Goal: Task Accomplishment & Management: Manage account settings

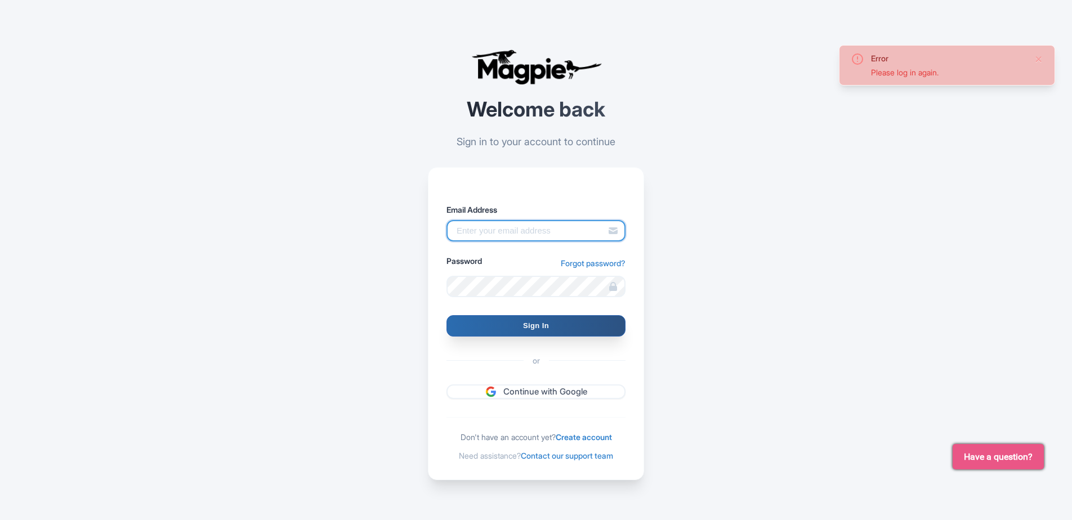
type input "[PERSON_NAME][EMAIL_ADDRESS][PERSON_NAME][DOMAIN_NAME]"
click at [553, 321] on input "Sign In" at bounding box center [536, 325] width 179 height 21
type input "Signing in..."
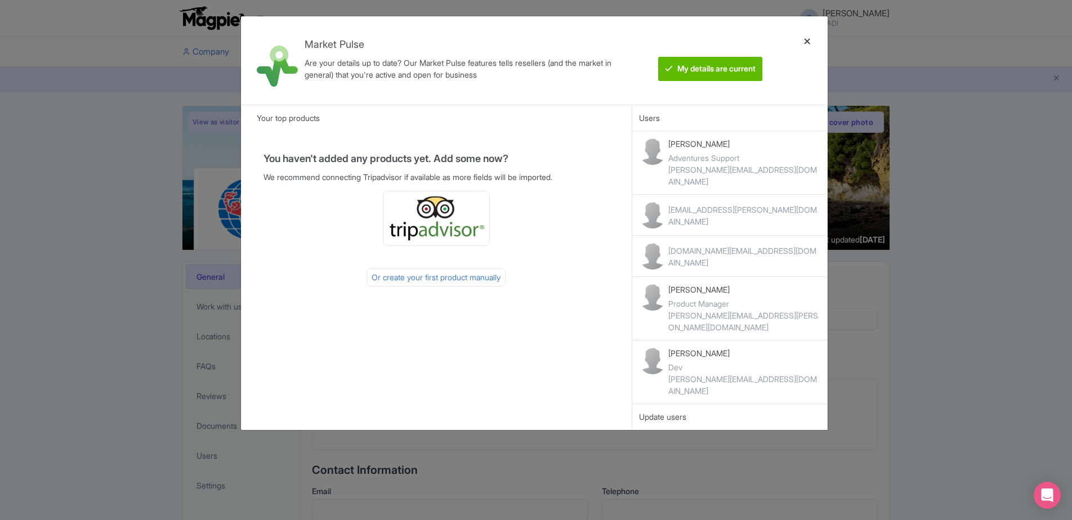
click at [809, 40] on div at bounding box center [807, 60] width 27 height 70
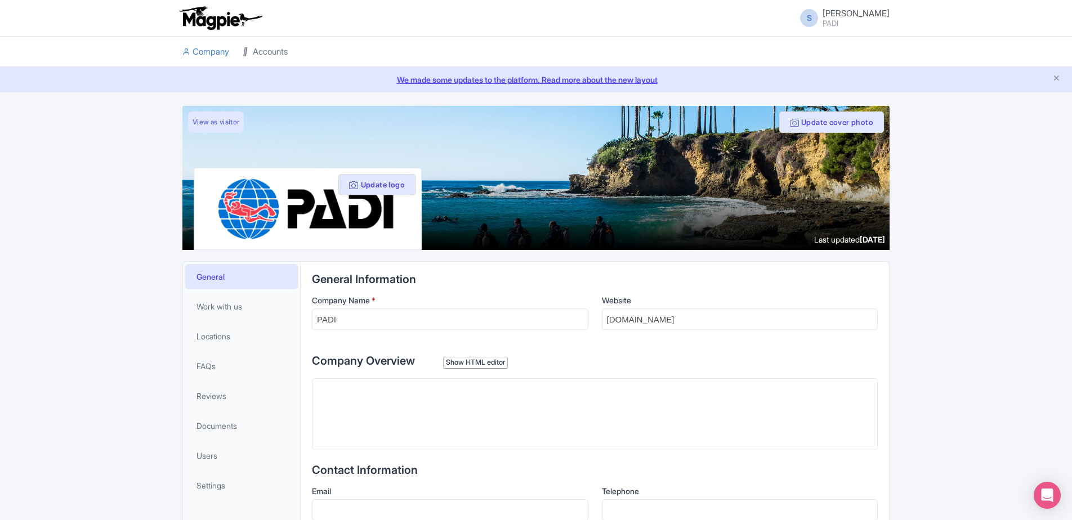
click at [287, 53] on link "Accounts" at bounding box center [265, 52] width 45 height 31
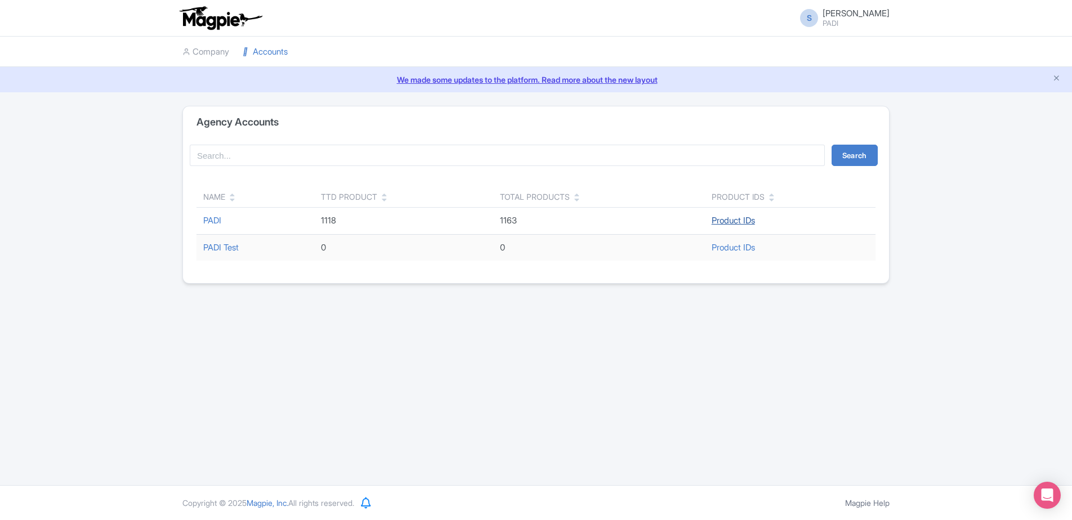
click at [727, 224] on link "Product IDs" at bounding box center [733, 220] width 43 height 11
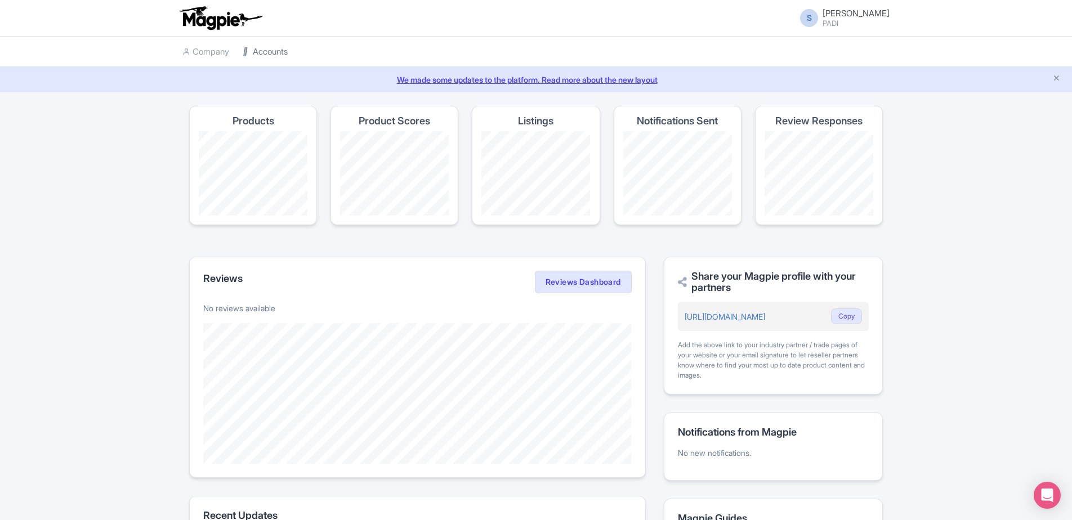
click at [265, 49] on link "Accounts" at bounding box center [265, 52] width 45 height 31
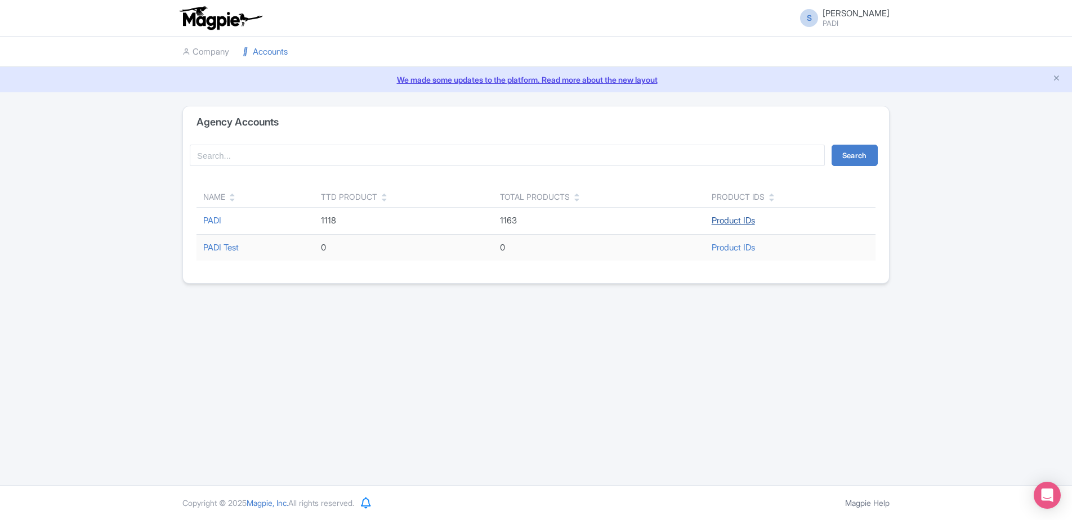
click at [736, 225] on link "Product IDs" at bounding box center [733, 220] width 43 height 11
click at [215, 217] on link "PADI" at bounding box center [212, 220] width 18 height 11
click at [830, 26] on small "PADI" at bounding box center [856, 23] width 67 height 7
click at [821, 47] on link "Users" at bounding box center [835, 47] width 107 height 17
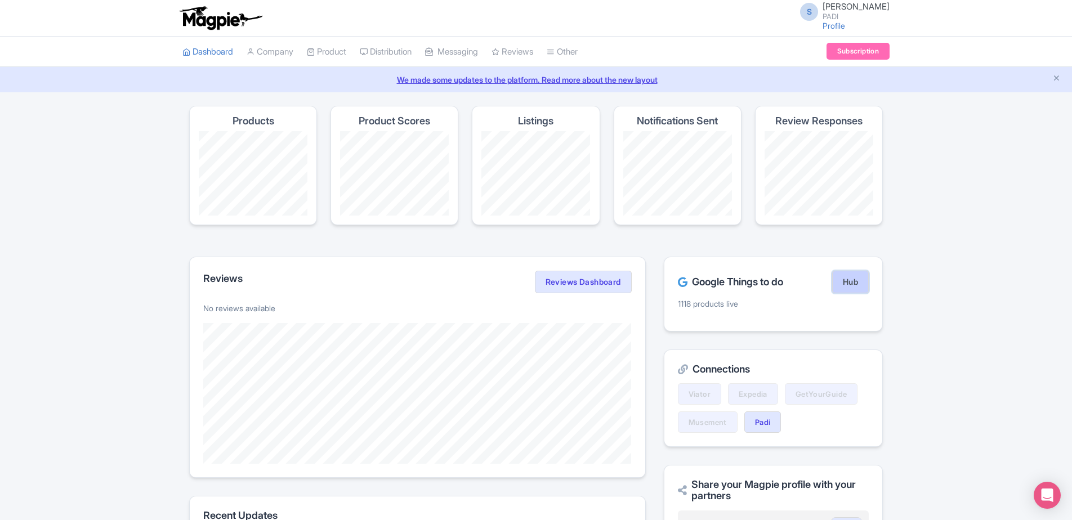
click at [847, 283] on link "Hub" at bounding box center [851, 282] width 37 height 23
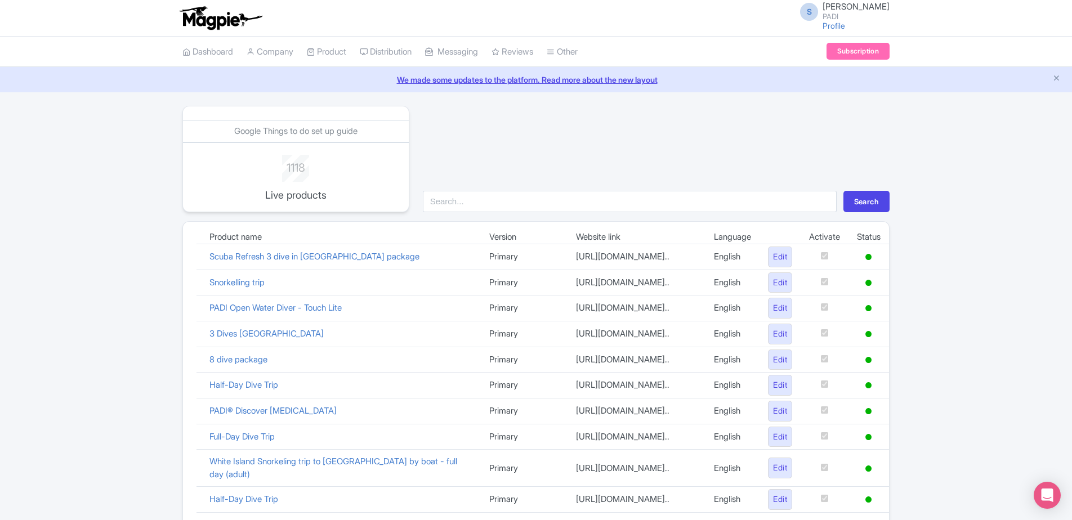
click at [211, 19] on img at bounding box center [220, 18] width 87 height 25
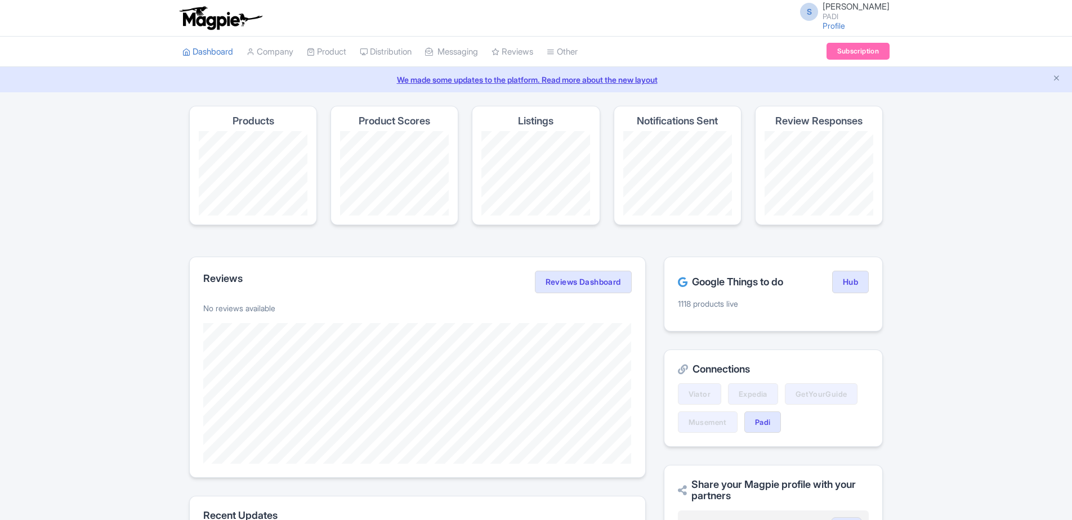
click at [522, 77] on link "We made some updates to the platform. Read more about the new layout" at bounding box center [536, 80] width 1059 height 12
click at [210, 12] on img at bounding box center [220, 18] width 87 height 25
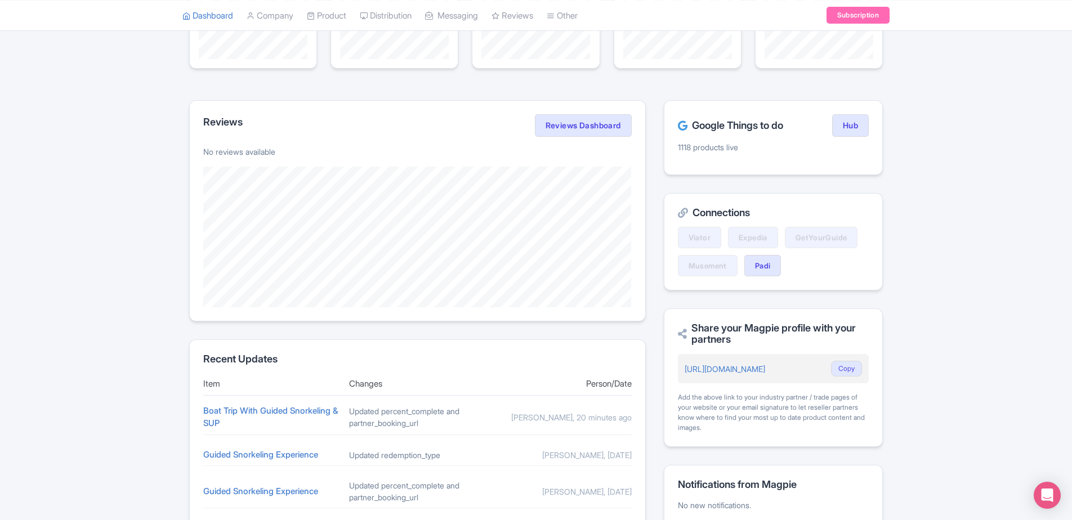
scroll to position [338, 0]
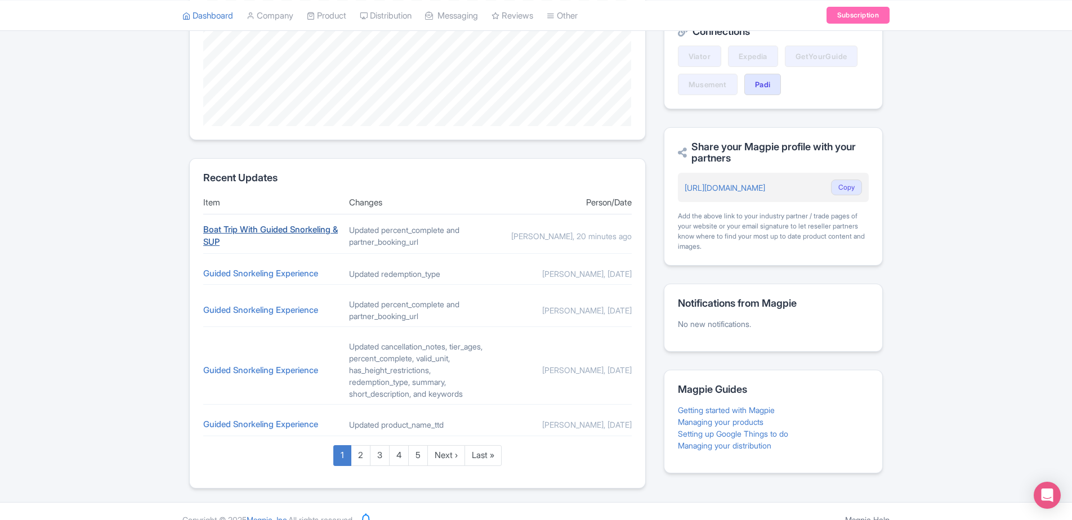
click at [295, 225] on link "Boat Trip With Guided Snorkeling & SUP" at bounding box center [270, 236] width 135 height 24
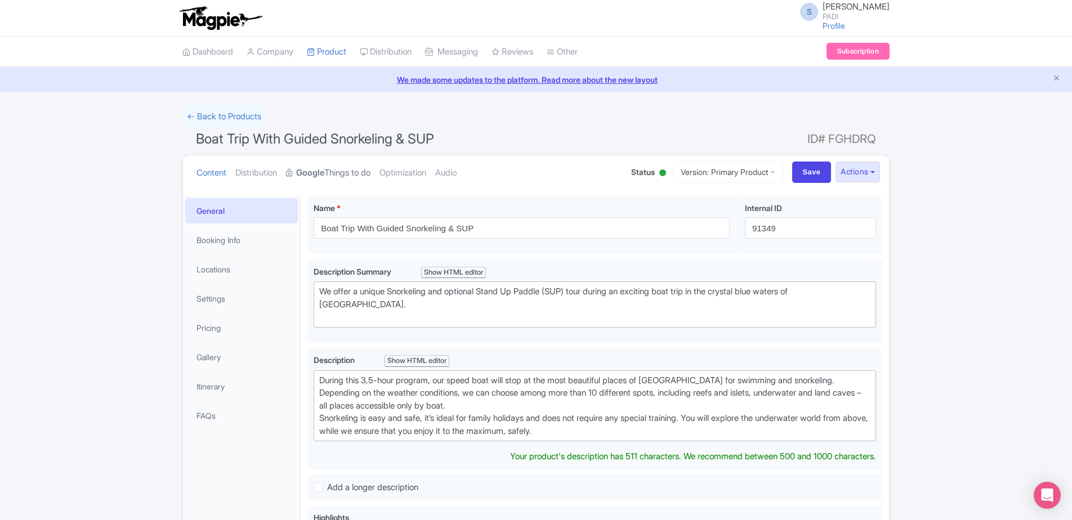
click at [315, 173] on strong "Google" at bounding box center [310, 173] width 28 height 13
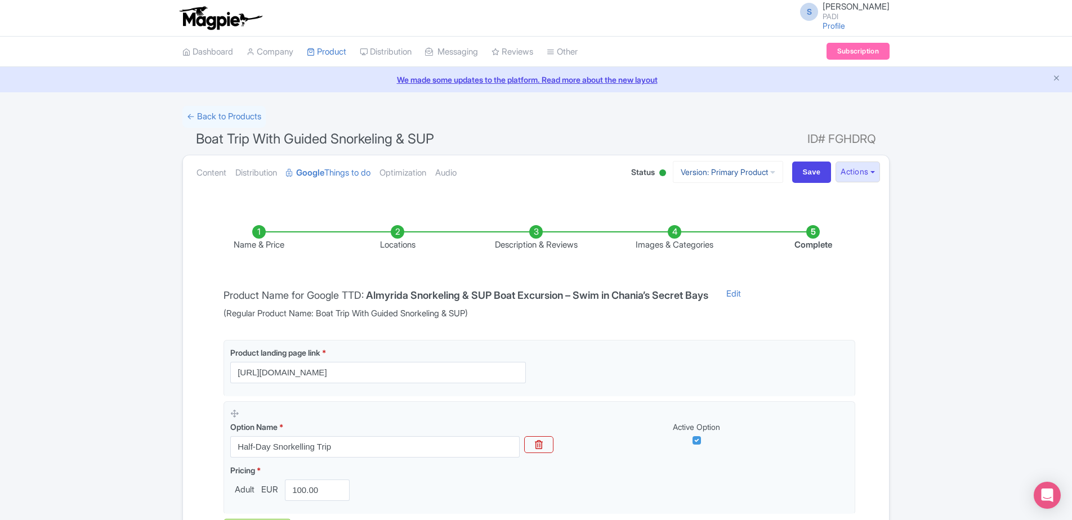
click at [719, 175] on link "Version: Primary Product" at bounding box center [728, 172] width 110 height 22
click at [945, 237] on div "← Back to Products Boat Trip With Guided Snorkeling & SUP ID# FGHDRQ Content Di…" at bounding box center [536, 364] width 1072 height 517
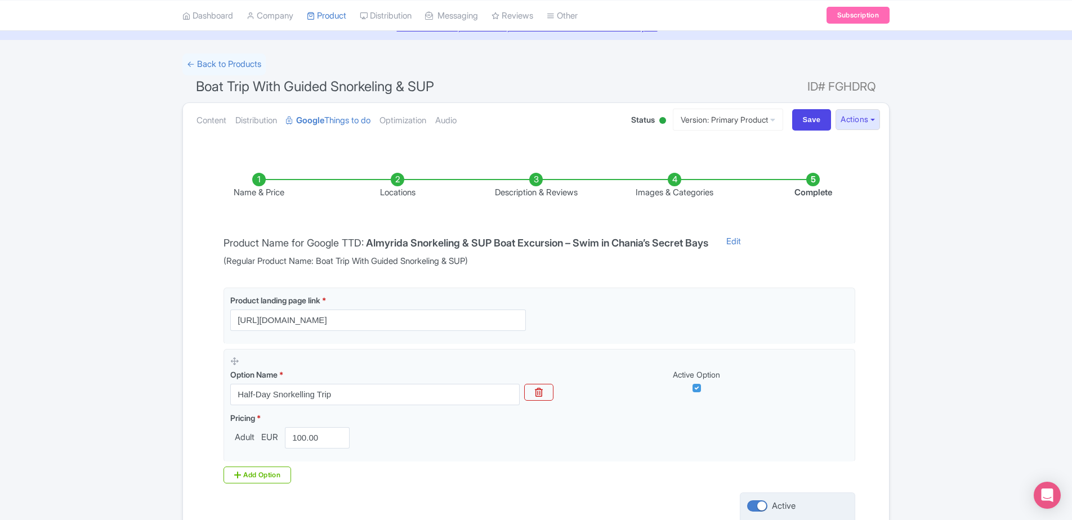
scroll to position [150, 0]
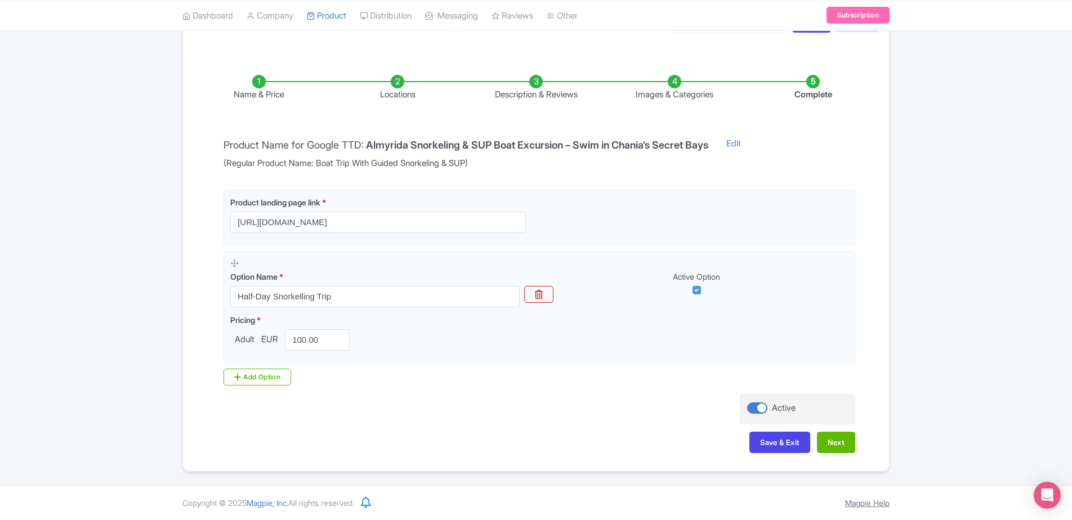
click at [854, 499] on link "Magpie Help" at bounding box center [867, 503] width 44 height 10
click at [265, 11] on link "Company" at bounding box center [270, 15] width 47 height 31
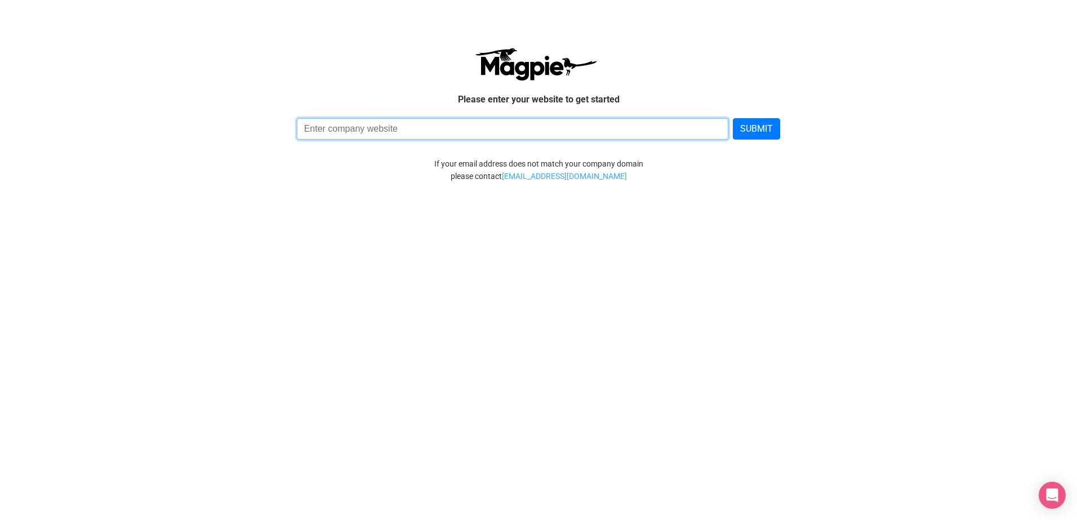
click at [366, 139] on input at bounding box center [513, 128] width 432 height 21
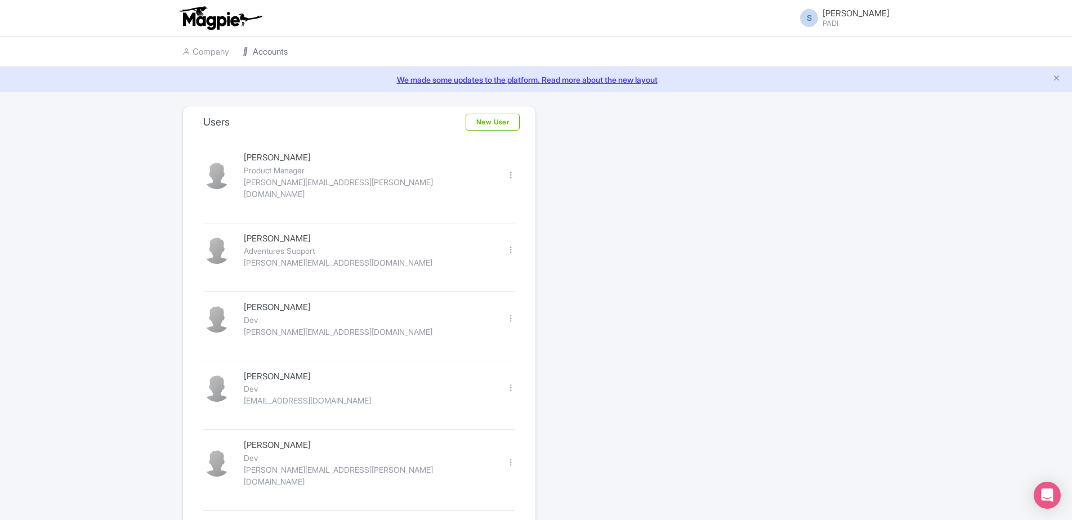
click at [278, 50] on link "Accounts" at bounding box center [265, 52] width 45 height 31
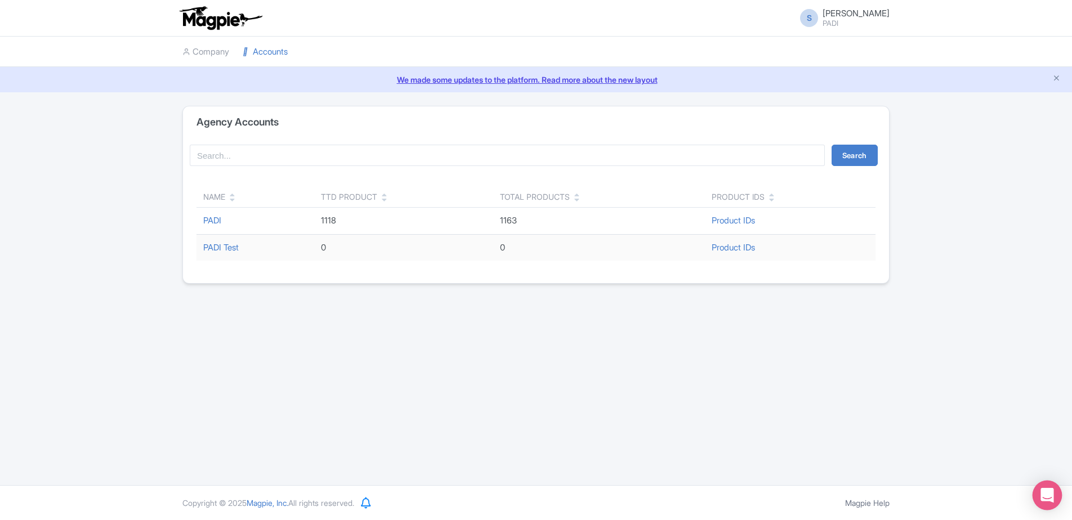
click at [1049, 494] on icon "Open Intercom Messenger" at bounding box center [1047, 495] width 13 height 15
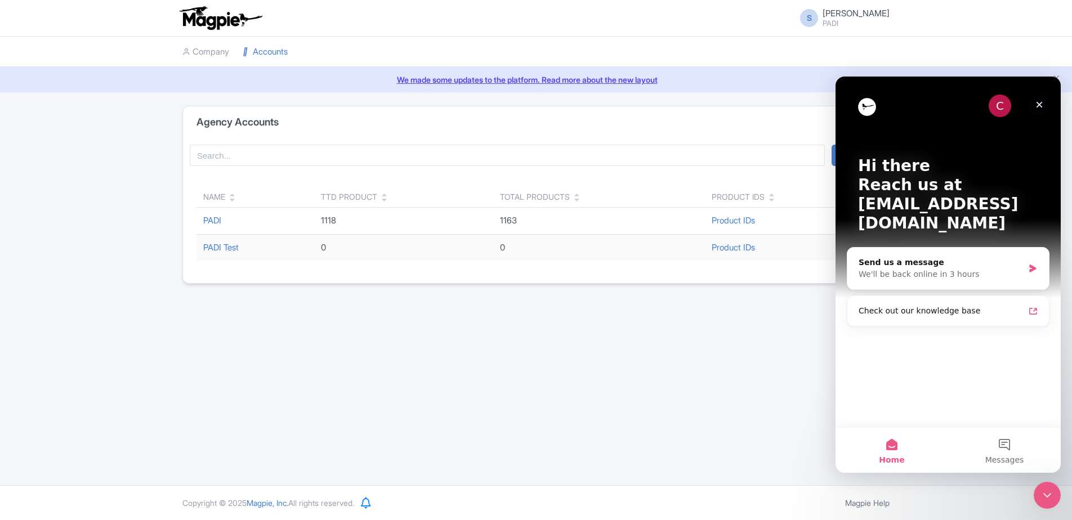
click at [1041, 108] on icon "Close" at bounding box center [1039, 104] width 9 height 9
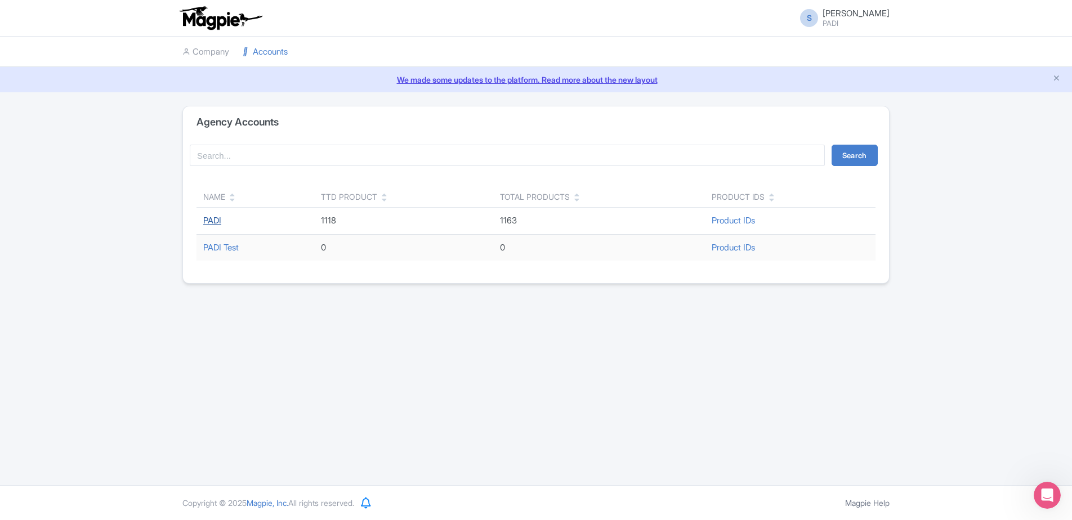
click at [212, 219] on link "PADI" at bounding box center [212, 220] width 18 height 11
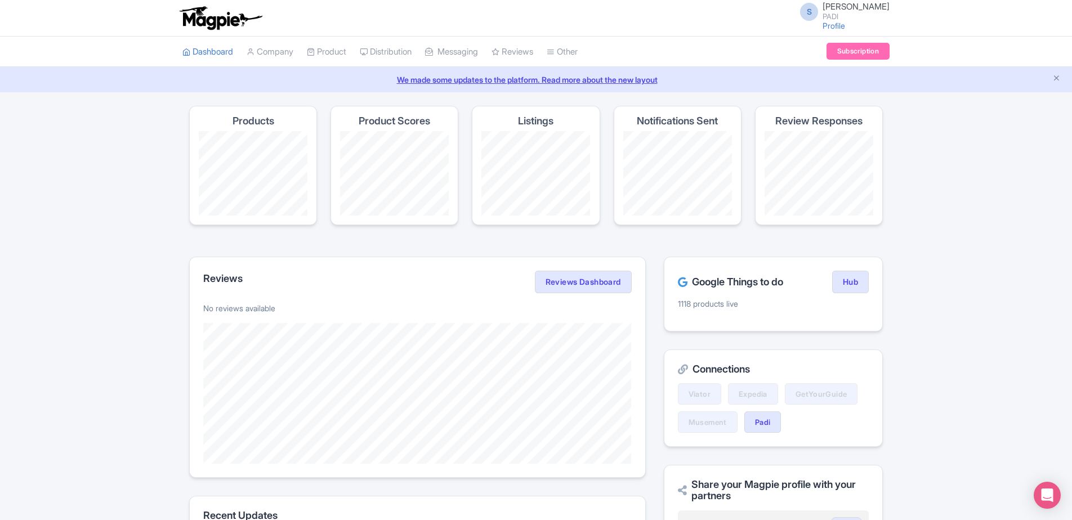
scroll to position [56, 0]
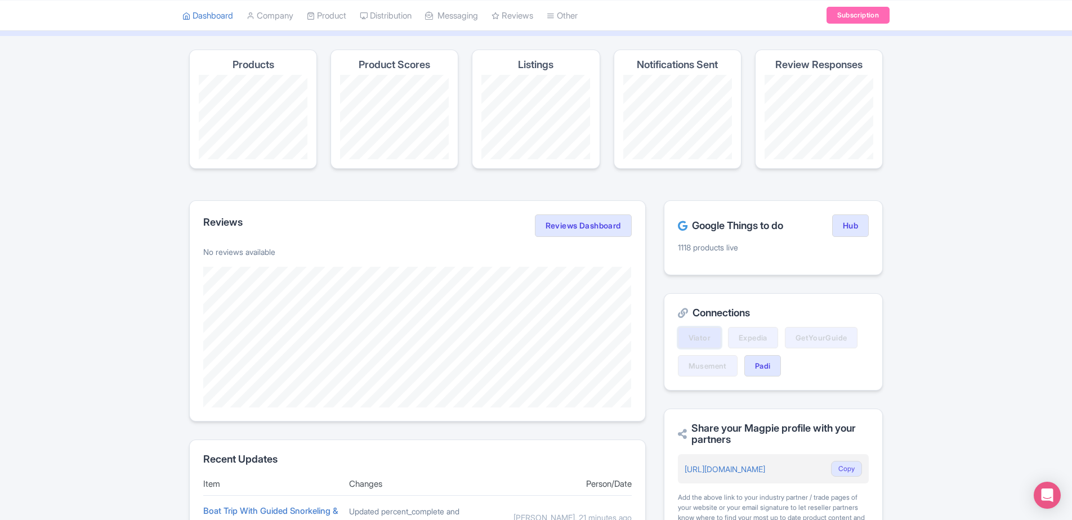
click at [692, 340] on link "Viator" at bounding box center [699, 337] width 43 height 21
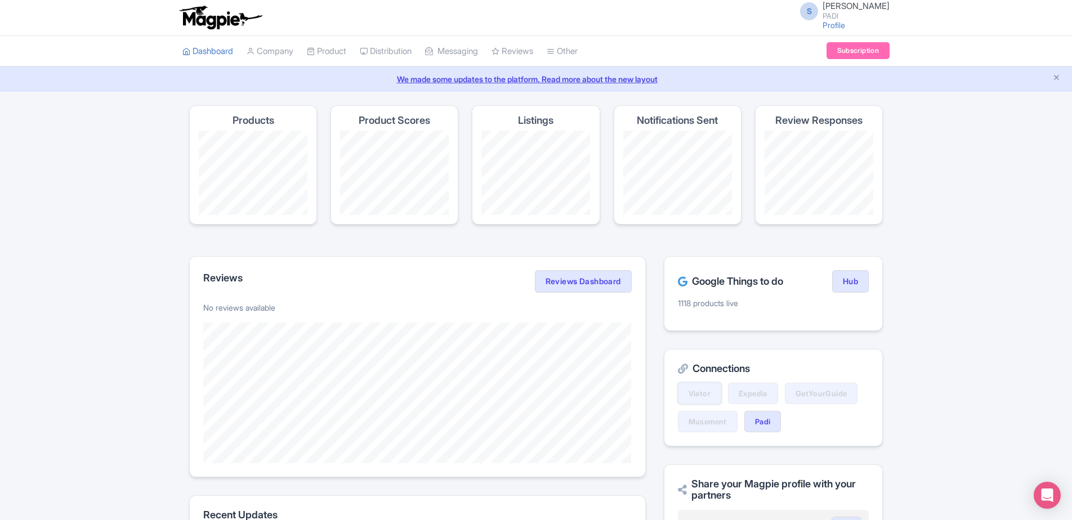
scroll to position [0, 0]
click at [842, 284] on link "Hub" at bounding box center [851, 282] width 37 height 23
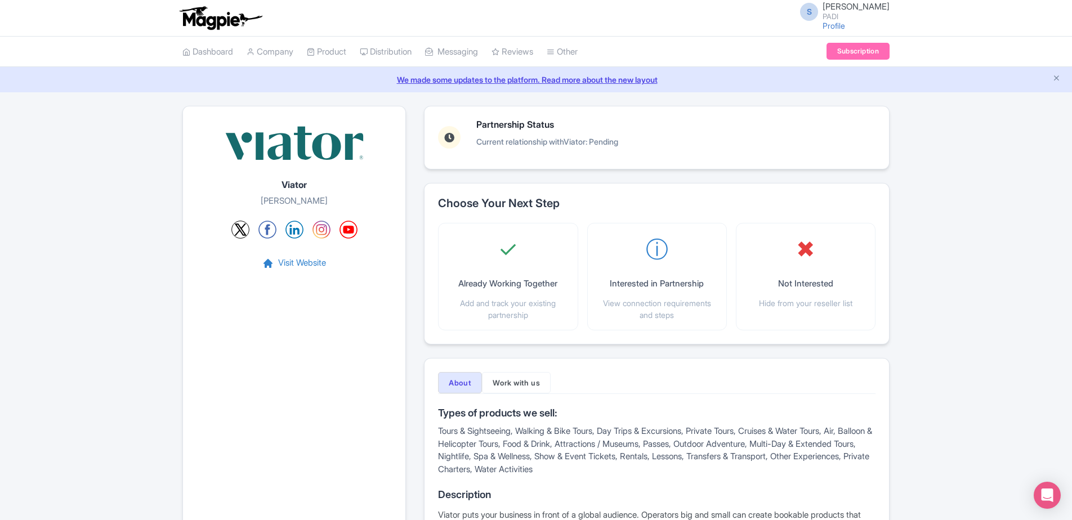
click at [207, 26] on img at bounding box center [220, 18] width 87 height 25
click at [866, 45] on link "Subscription" at bounding box center [858, 51] width 63 height 17
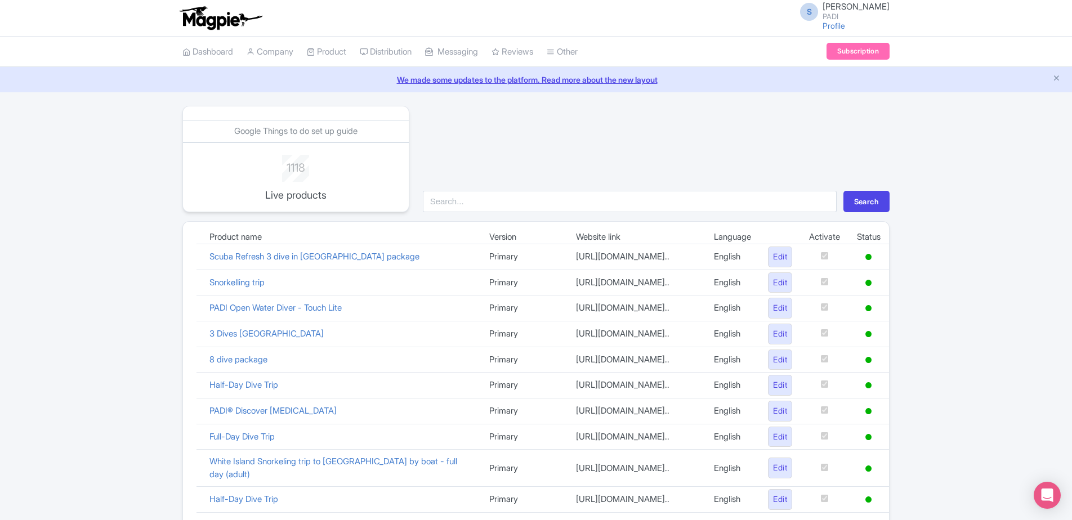
click at [542, 78] on link "We made some updates to the platform. Read more about the new layout" at bounding box center [536, 80] width 1059 height 12
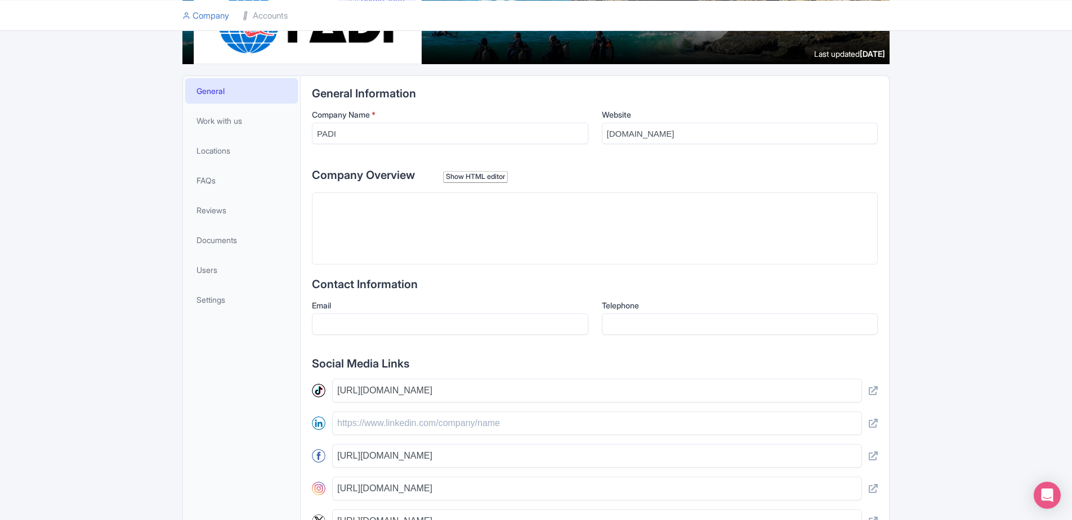
scroll to position [225, 0]
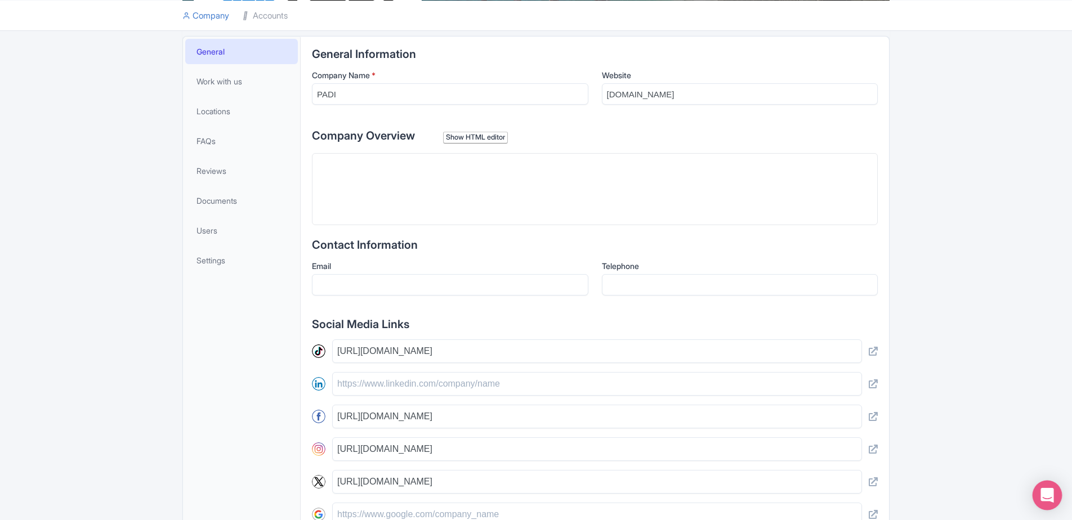
click at [1043, 497] on icon "Open Intercom Messenger" at bounding box center [1047, 495] width 13 height 15
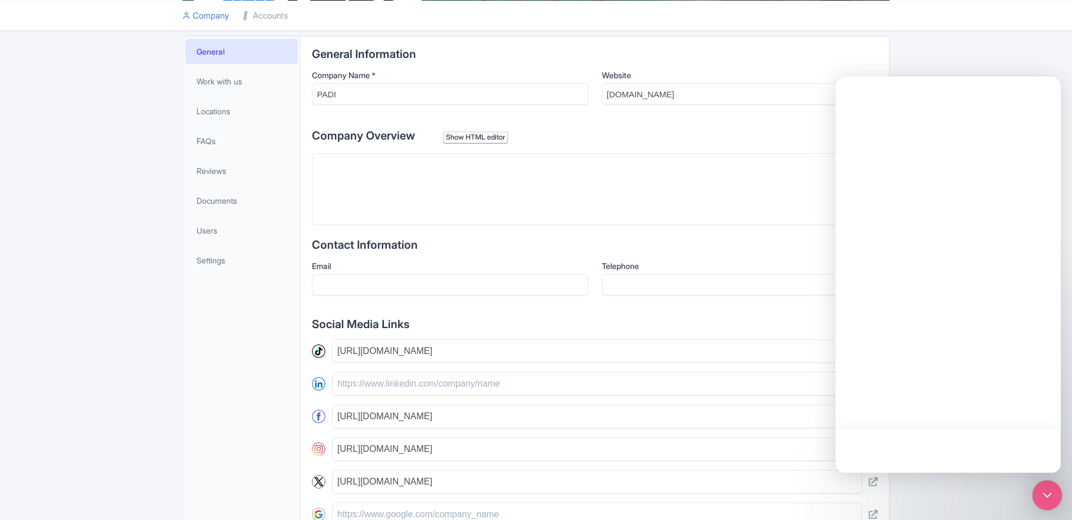
scroll to position [0, 0]
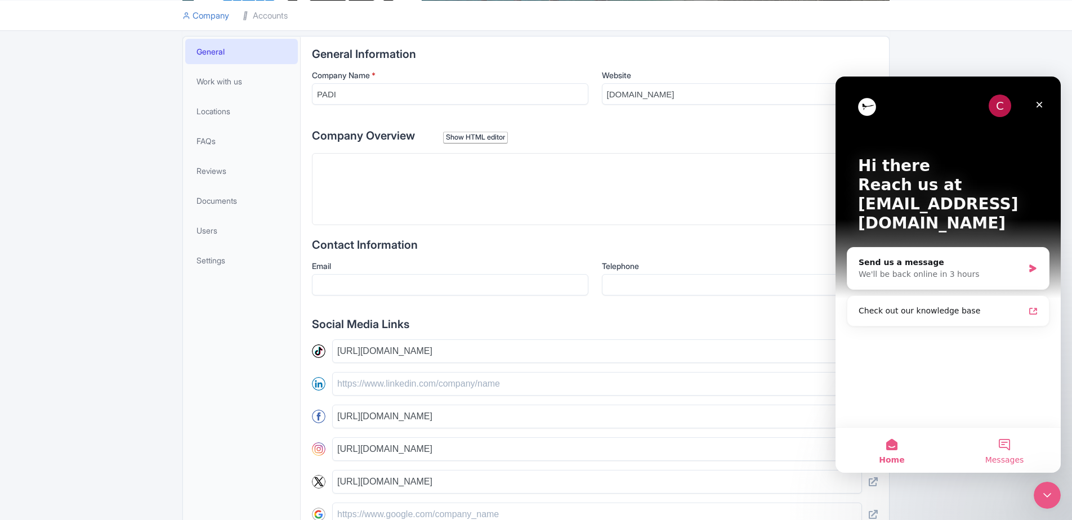
click at [1007, 453] on button "Messages" at bounding box center [1005, 450] width 113 height 45
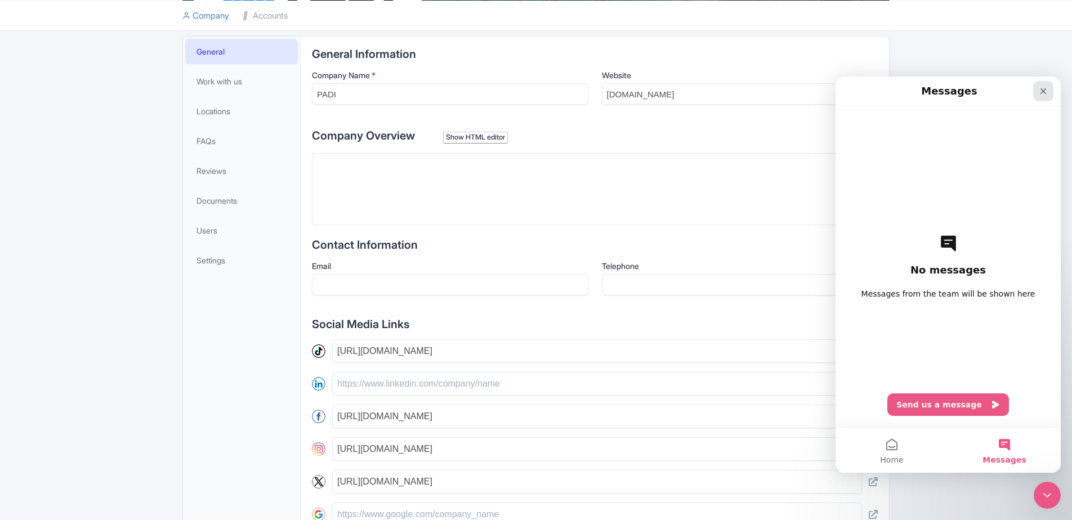
click at [1046, 90] on icon "Close" at bounding box center [1043, 91] width 9 height 9
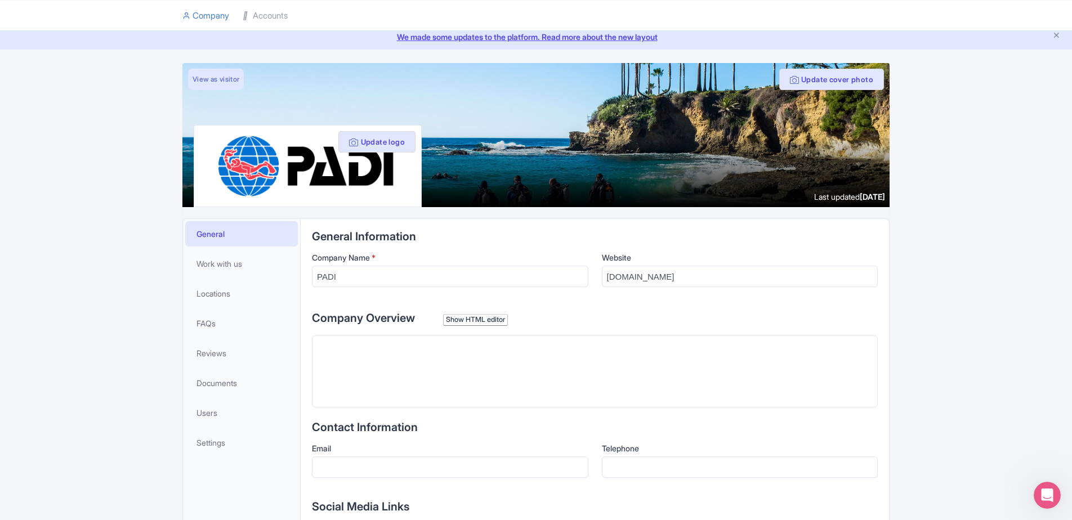
scroll to position [169, 0]
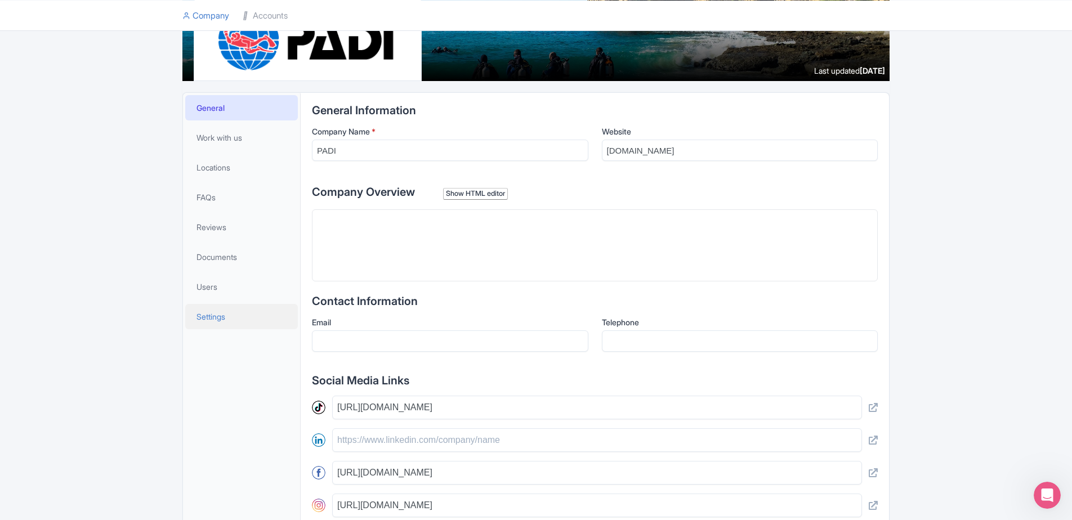
click at [230, 320] on link "Settings" at bounding box center [241, 316] width 113 height 25
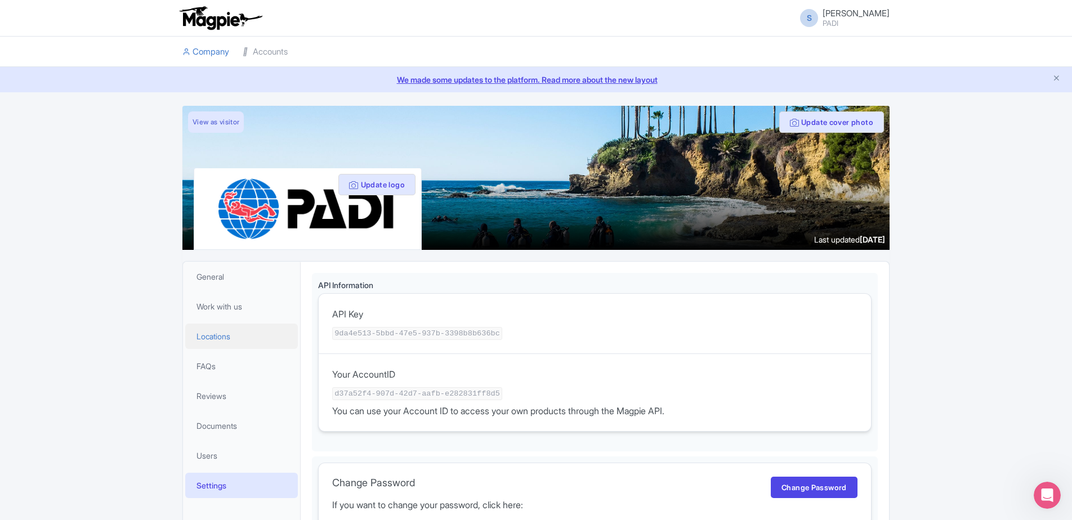
click at [213, 337] on span "Locations" at bounding box center [214, 337] width 34 height 12
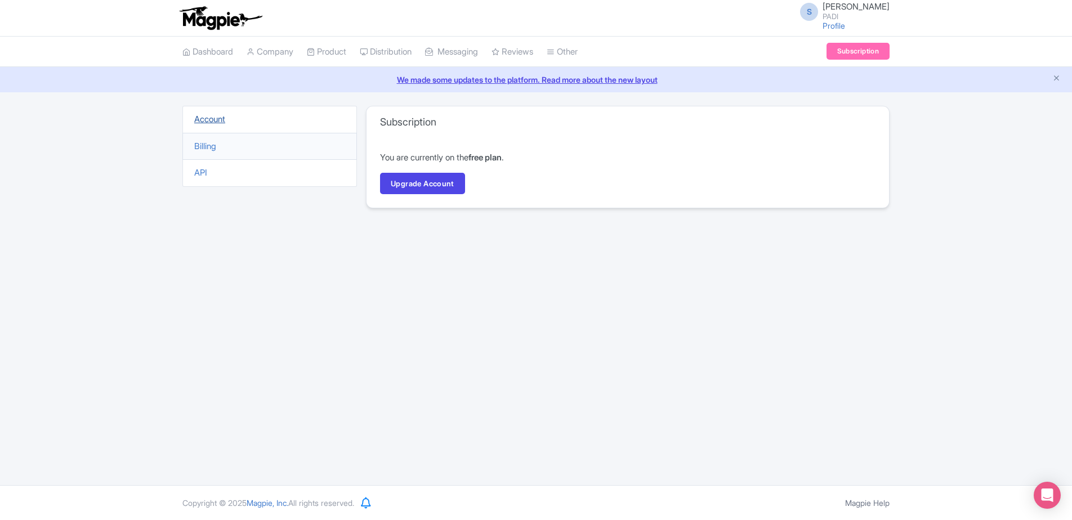
click at [211, 119] on link "Account" at bounding box center [209, 119] width 31 height 11
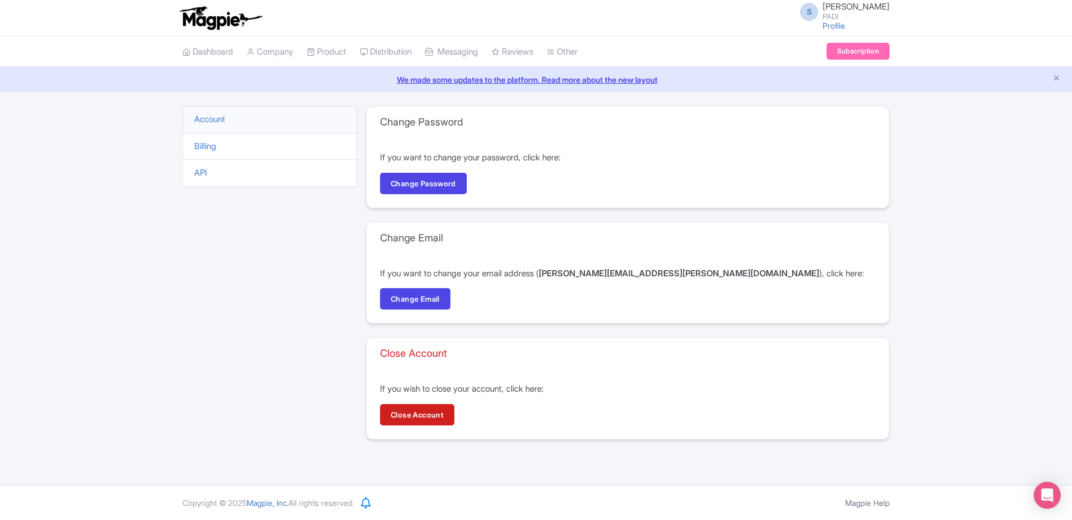
click at [192, 144] on li "Billing" at bounding box center [269, 147] width 175 height 28
click at [209, 139] on li "Billing" at bounding box center [269, 147] width 175 height 28
click at [207, 145] on link "Billing" at bounding box center [205, 146] width 22 height 11
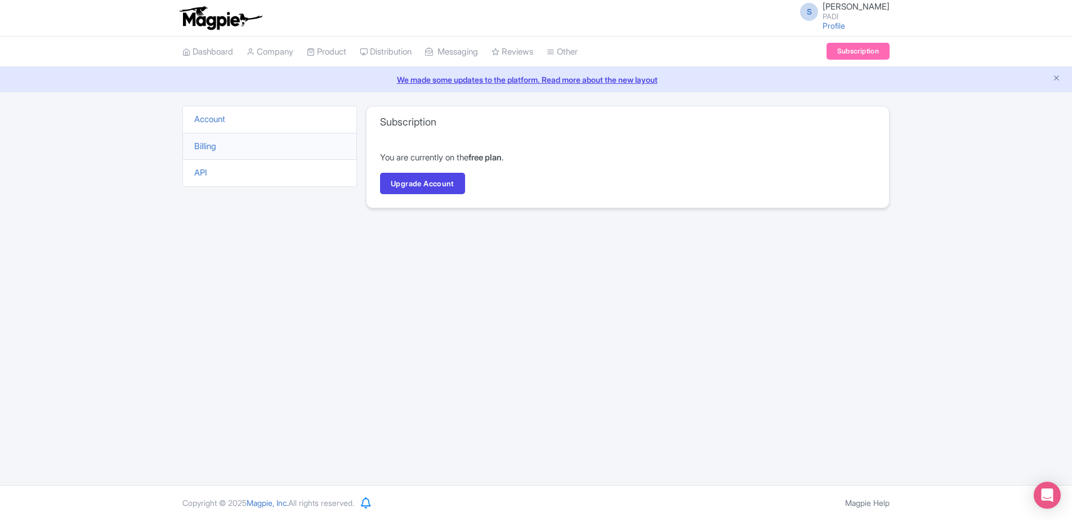
click at [202, 165] on li "API" at bounding box center [269, 173] width 175 height 28
click at [201, 174] on link "API" at bounding box center [200, 172] width 13 height 11
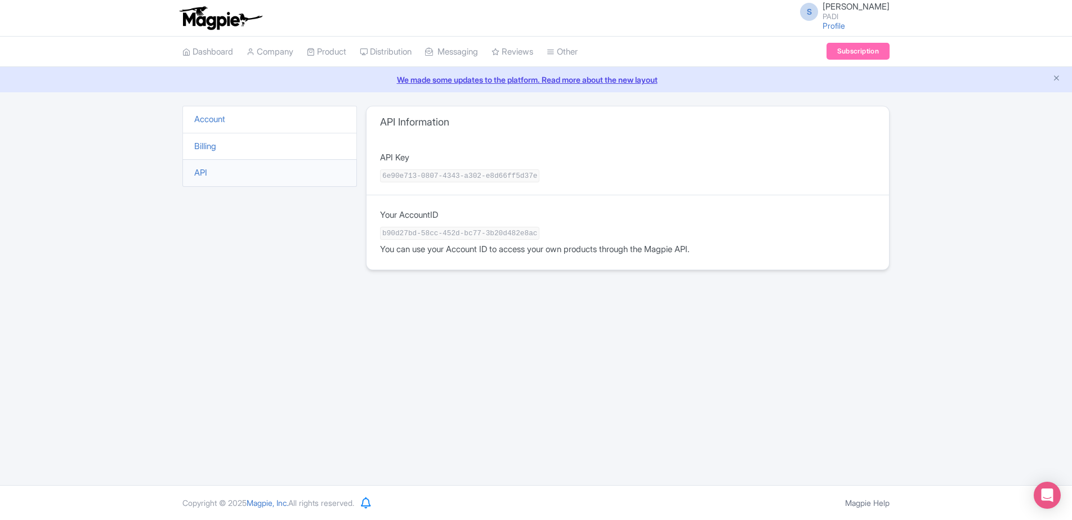
drag, startPoint x: 196, startPoint y: 128, endPoint x: 198, endPoint y: 142, distance: 14.2
click at [197, 139] on ul "Account Billing API" at bounding box center [269, 146] width 175 height 81
click at [198, 144] on link "Billing" at bounding box center [205, 146] width 22 height 11
drag, startPoint x: 202, startPoint y: 144, endPoint x: 224, endPoint y: 141, distance: 21.7
click at [203, 144] on link "Billing" at bounding box center [205, 146] width 22 height 11
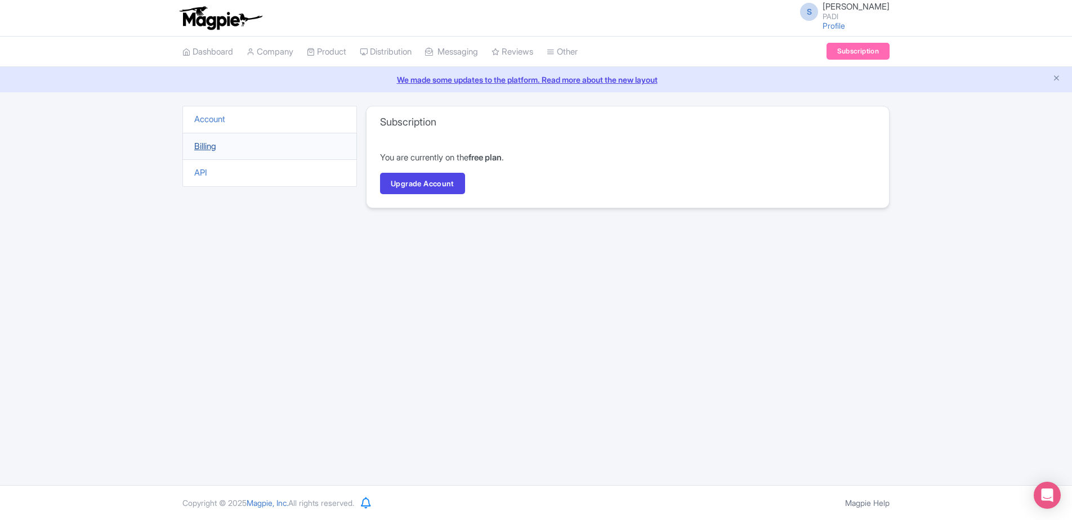
click at [209, 149] on link "Billing" at bounding box center [205, 146] width 22 height 11
click at [430, 183] on link "Upgrade Account" at bounding box center [422, 183] width 85 height 21
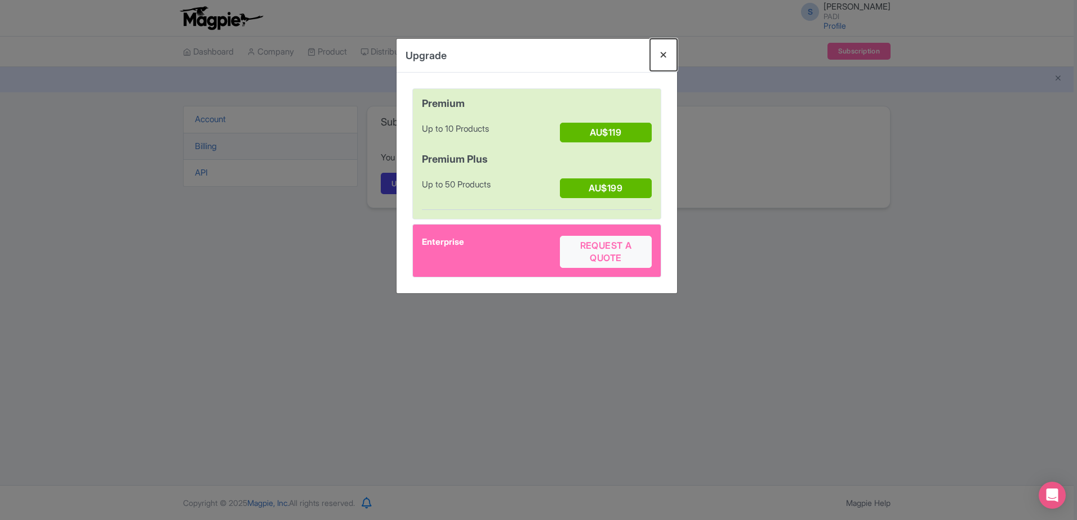
click at [665, 51] on button "Close" at bounding box center [663, 55] width 27 height 32
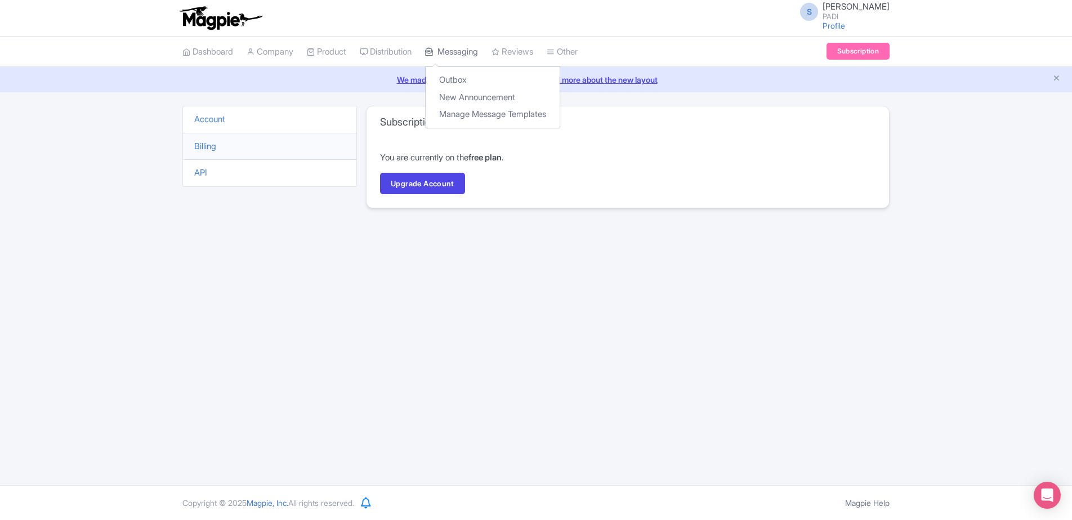
click at [468, 39] on link "Messaging" at bounding box center [451, 52] width 53 height 31
click at [391, 51] on link "Distribution" at bounding box center [386, 52] width 52 height 31
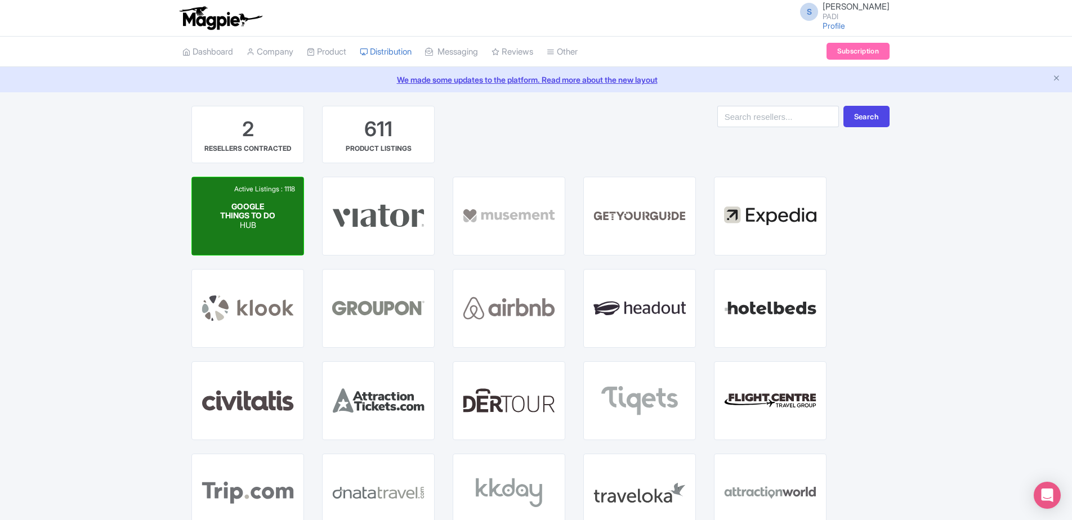
click at [259, 244] on div "Active Listings : 1118 GOOGLE THINGS TO DO HUB" at bounding box center [248, 216] width 112 height 78
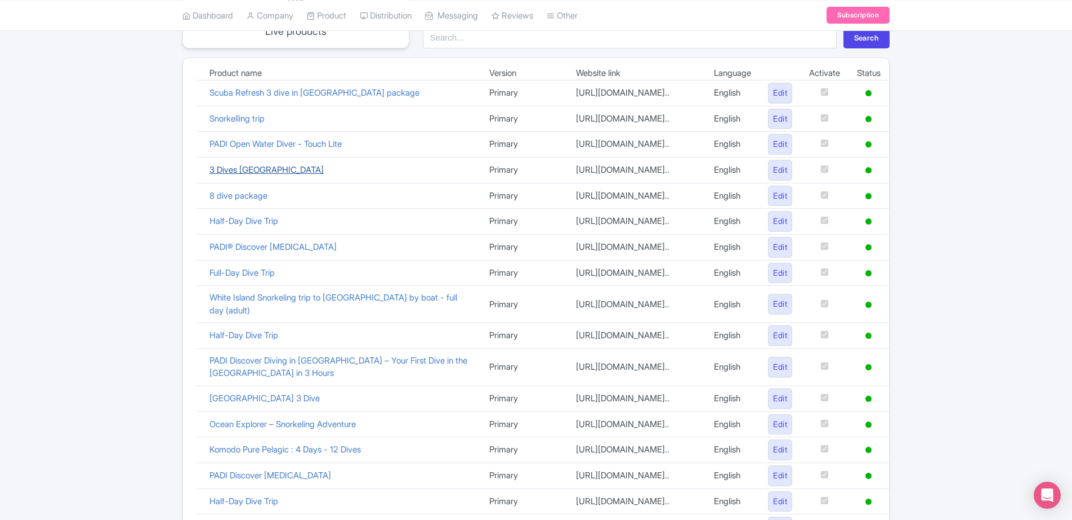
scroll to position [169, 0]
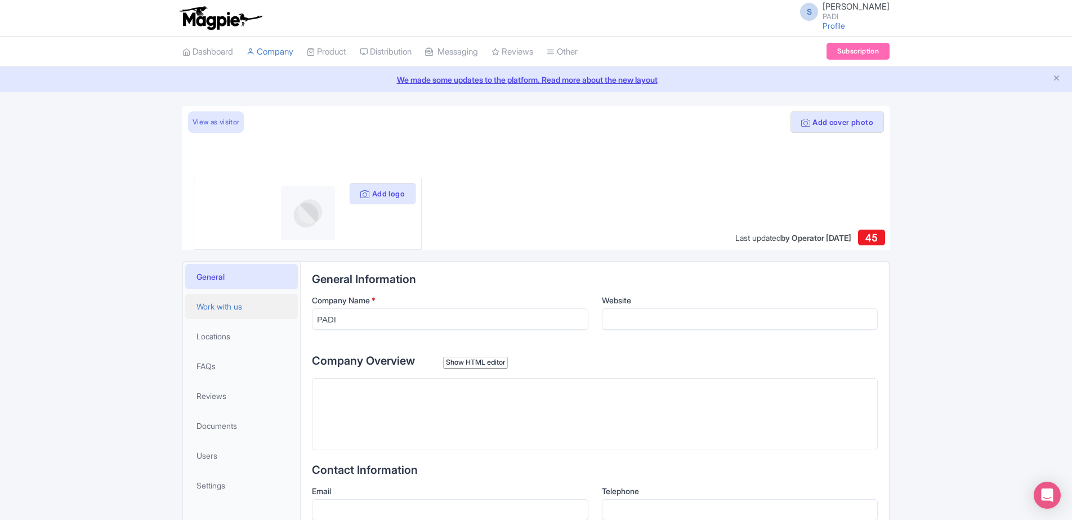
click at [221, 310] on span "Work with us" at bounding box center [220, 307] width 46 height 12
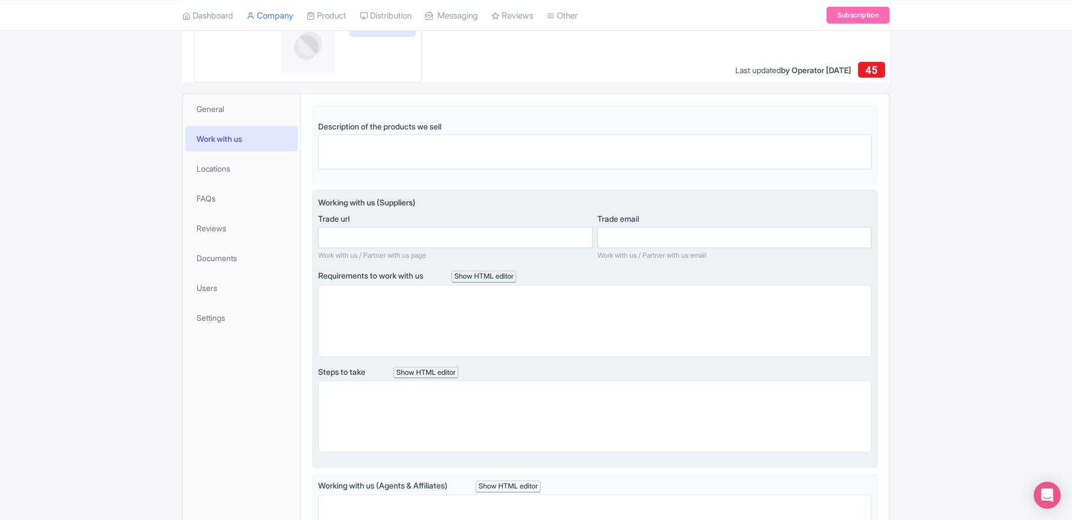
scroll to position [169, 0]
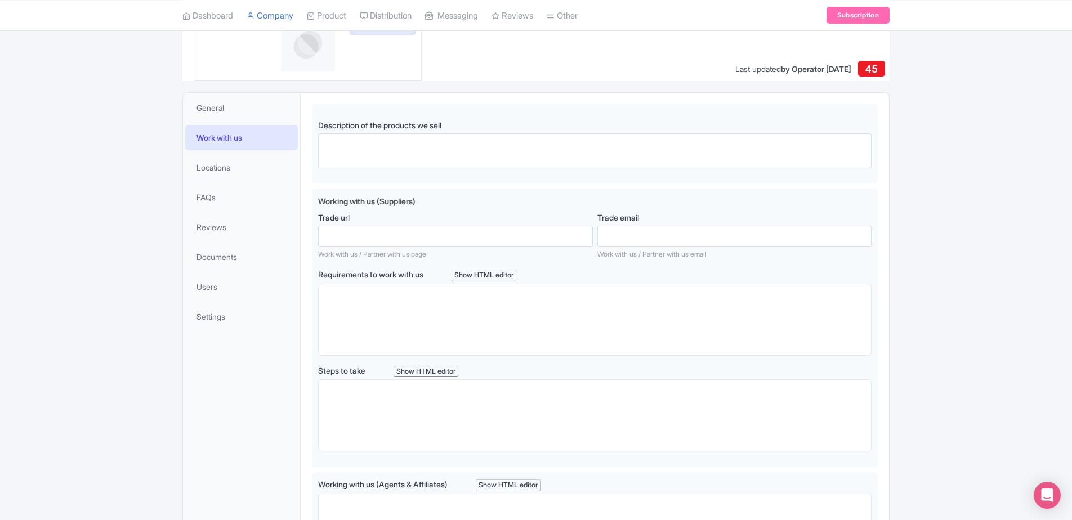
click at [223, 181] on li "Locations" at bounding box center [241, 168] width 117 height 30
click at [229, 171] on span "Locations" at bounding box center [214, 168] width 34 height 12
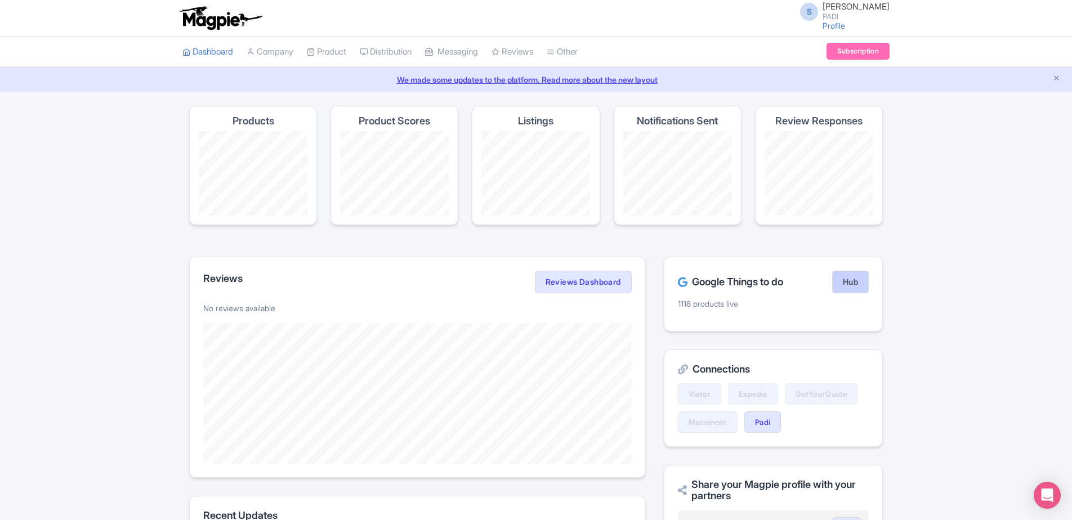
click at [847, 276] on link "Hub" at bounding box center [851, 282] width 37 height 23
click at [394, 131] on link "Listings Optimizer" at bounding box center [413, 131] width 107 height 17
